Goal: Navigation & Orientation: Find specific page/section

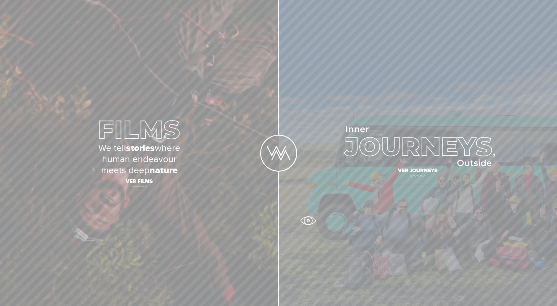
click at [298, 207] on link "Ver journeys" at bounding box center [418, 153] width 279 height 306
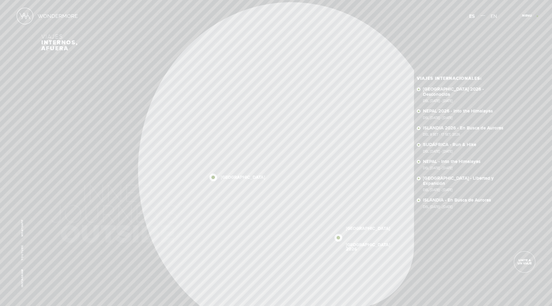
click at [539, 15] on span "Cerrar" at bounding box center [530, 17] width 21 height 6
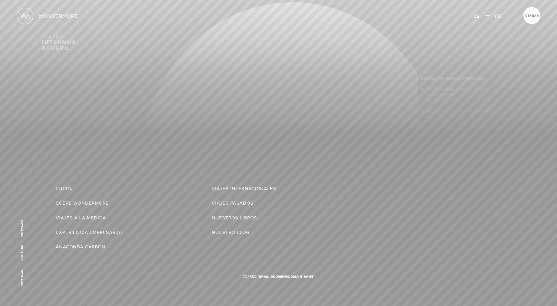
click at [71, 189] on li "Inicio" at bounding box center [134, 189] width 156 height 10
click at [69, 188] on link "Inicio" at bounding box center [63, 189] width 15 height 10
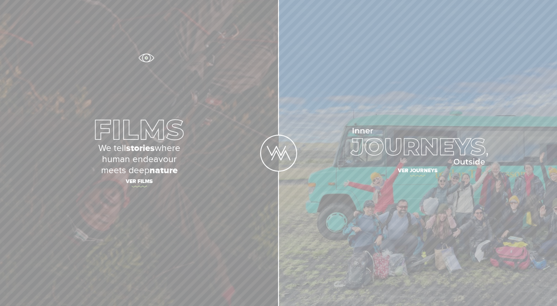
click at [146, 58] on link "We tell stories where human endeavour meets deep nature Ver films" at bounding box center [139, 153] width 279 height 306
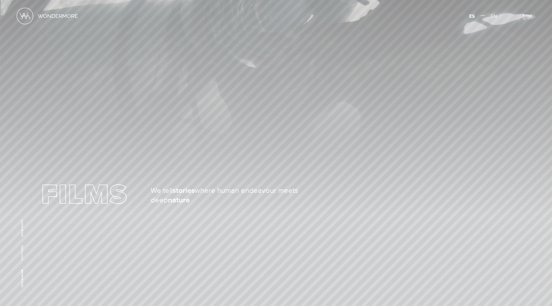
click at [523, 15] on span "Cerrar" at bounding box center [530, 17] width 21 height 6
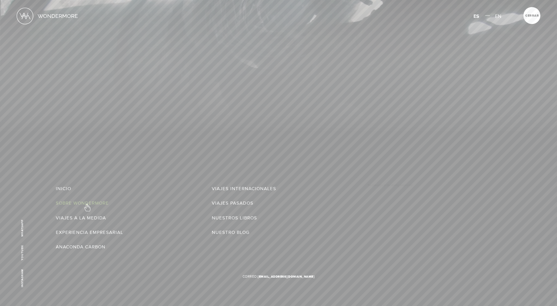
click at [87, 204] on link "Sobre Wondermore" at bounding box center [82, 203] width 53 height 10
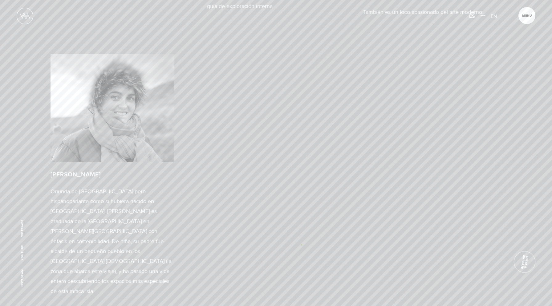
scroll to position [3065, 0]
